Goal: Information Seeking & Learning: Compare options

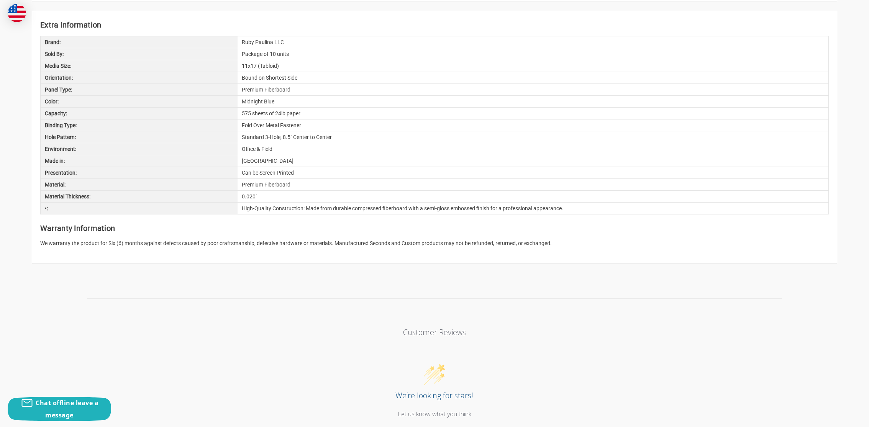
scroll to position [854, 0]
